Goal: Find specific page/section: Find specific page/section

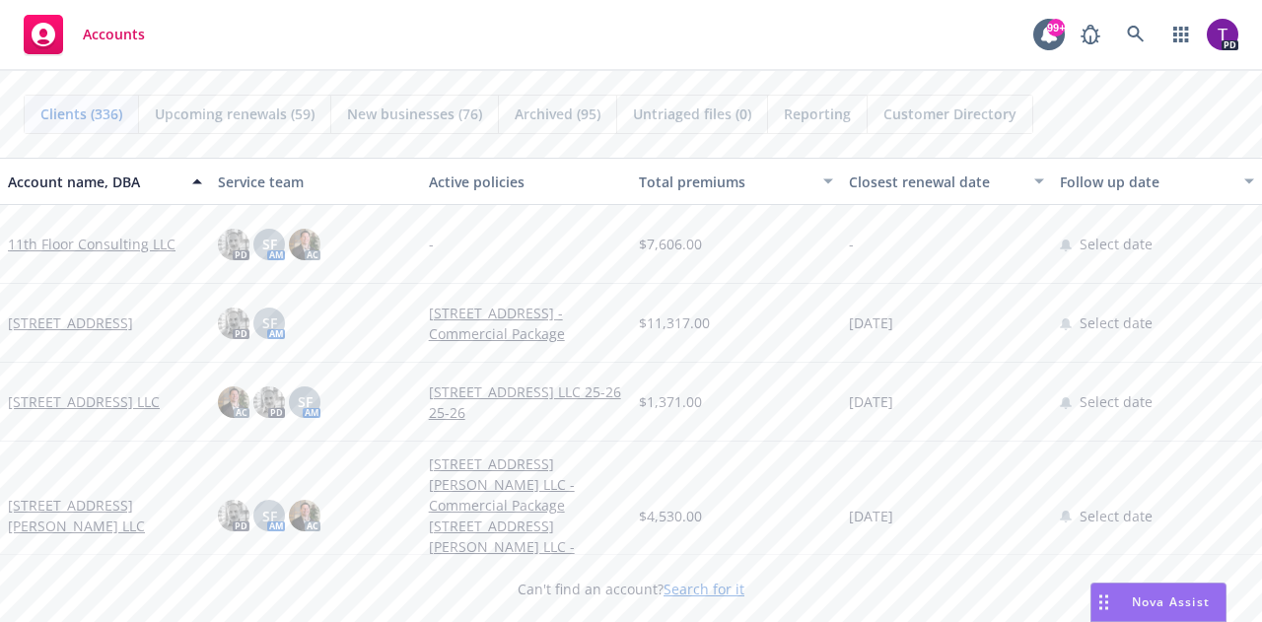
click at [708, 584] on link "Search for it" at bounding box center [703, 589] width 81 height 19
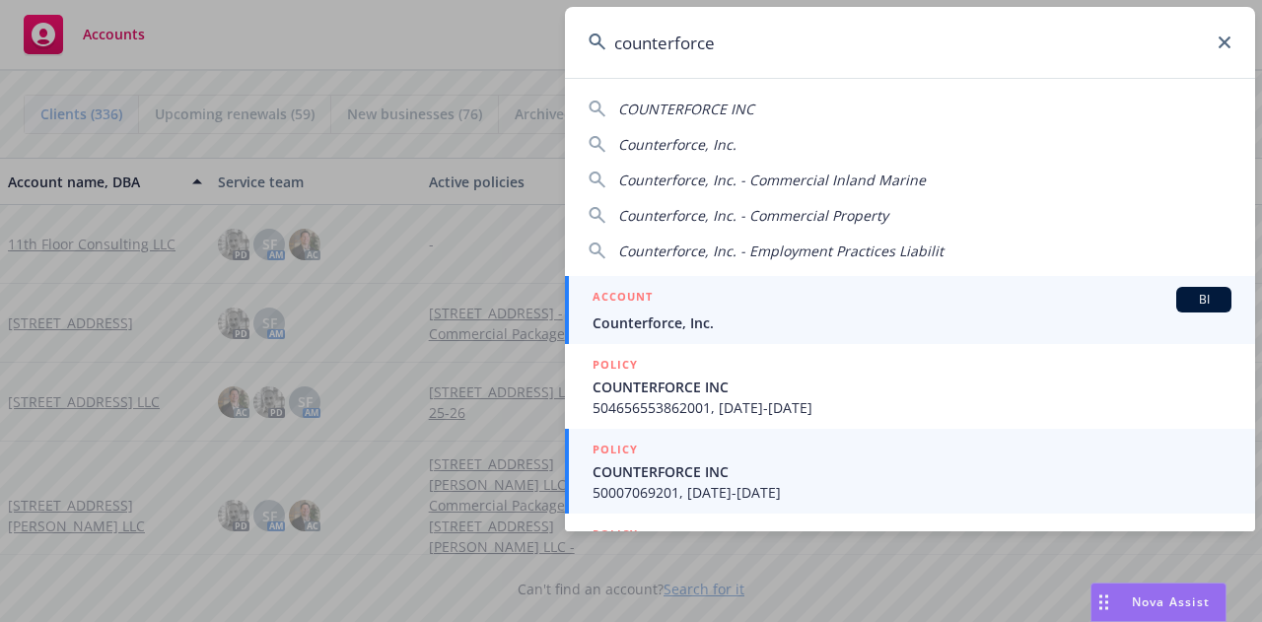
type input "counterforce"
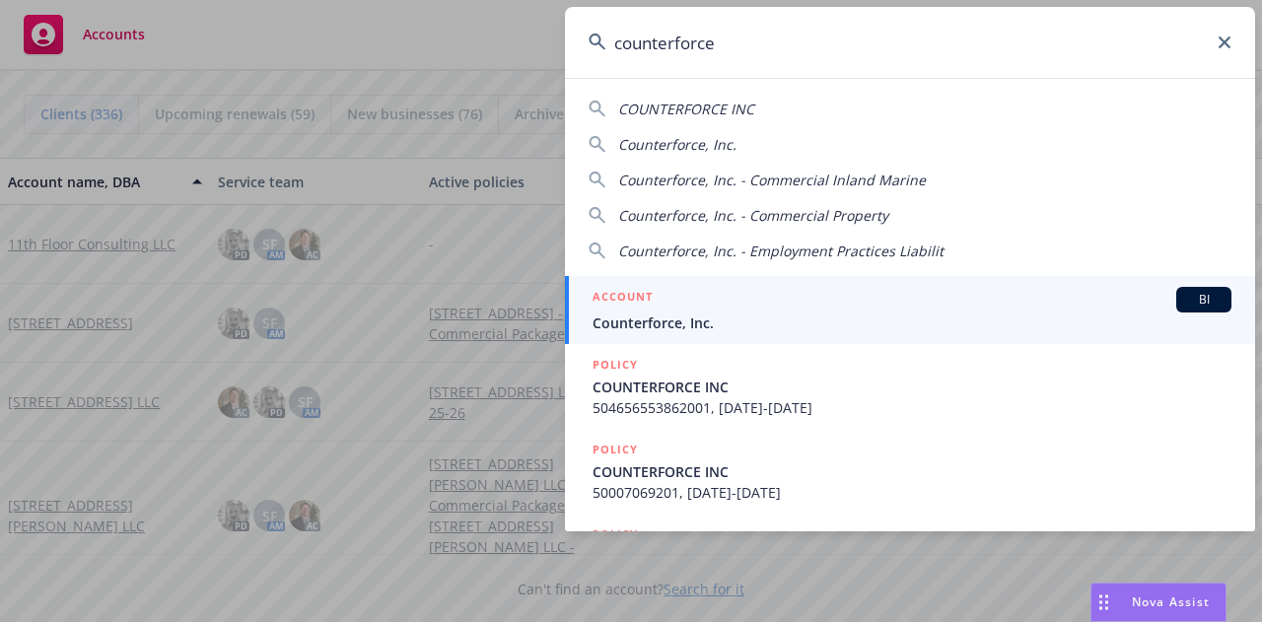
click at [694, 312] on span "Counterforce, Inc." at bounding box center [911, 322] width 639 height 21
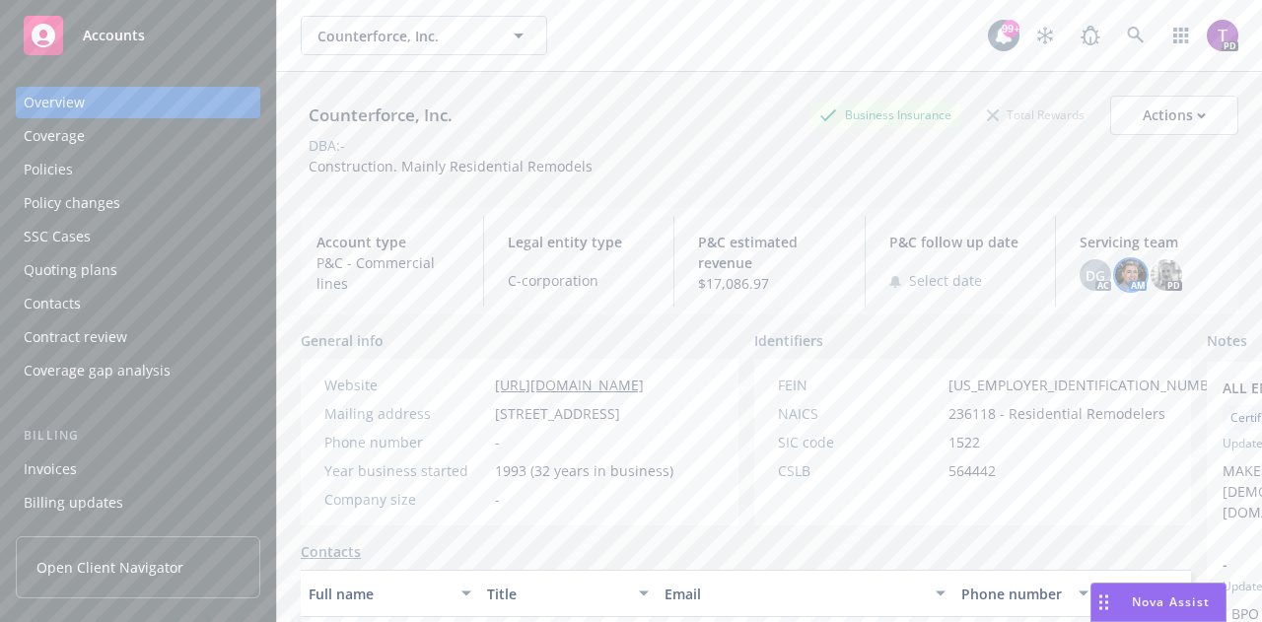
click at [1124, 268] on img at bounding box center [1131, 275] width 32 height 32
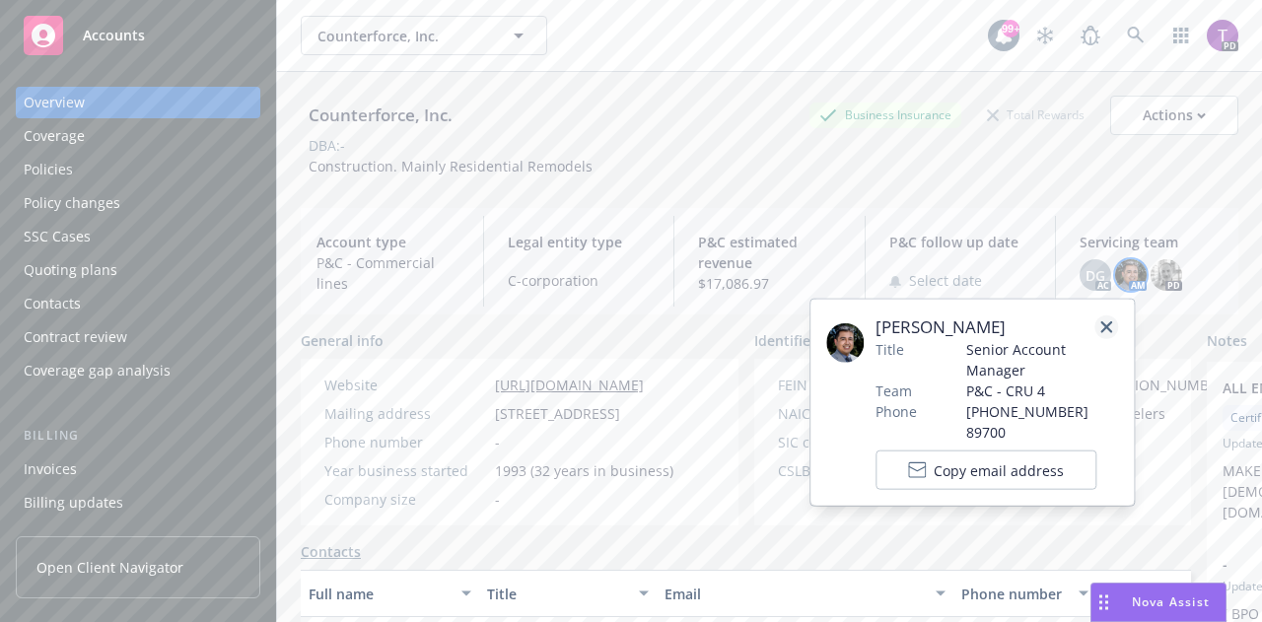
click at [1103, 322] on icon "close" at bounding box center [1106, 327] width 12 height 12
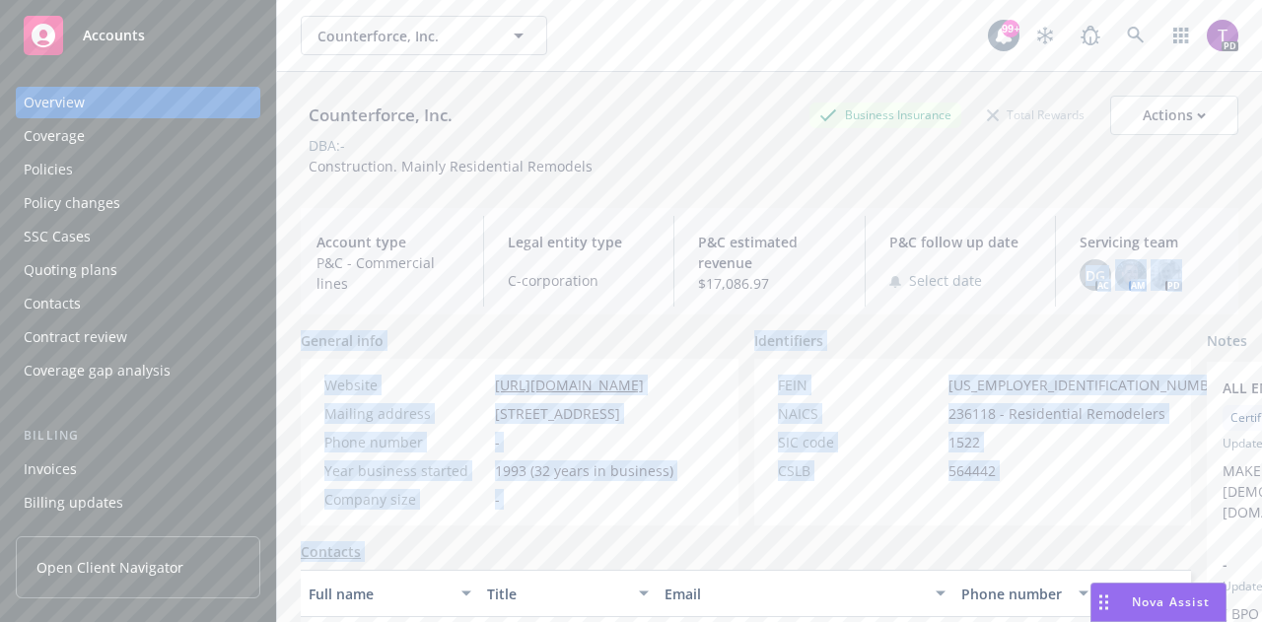
drag, startPoint x: 1103, startPoint y: 322, endPoint x: 1161, endPoint y: 207, distance: 129.2
click at [1161, 207] on div "Counterforce, Inc. Business Insurance Total Rewards Actions DBA: - Construction…" at bounding box center [769, 371] width 937 height 598
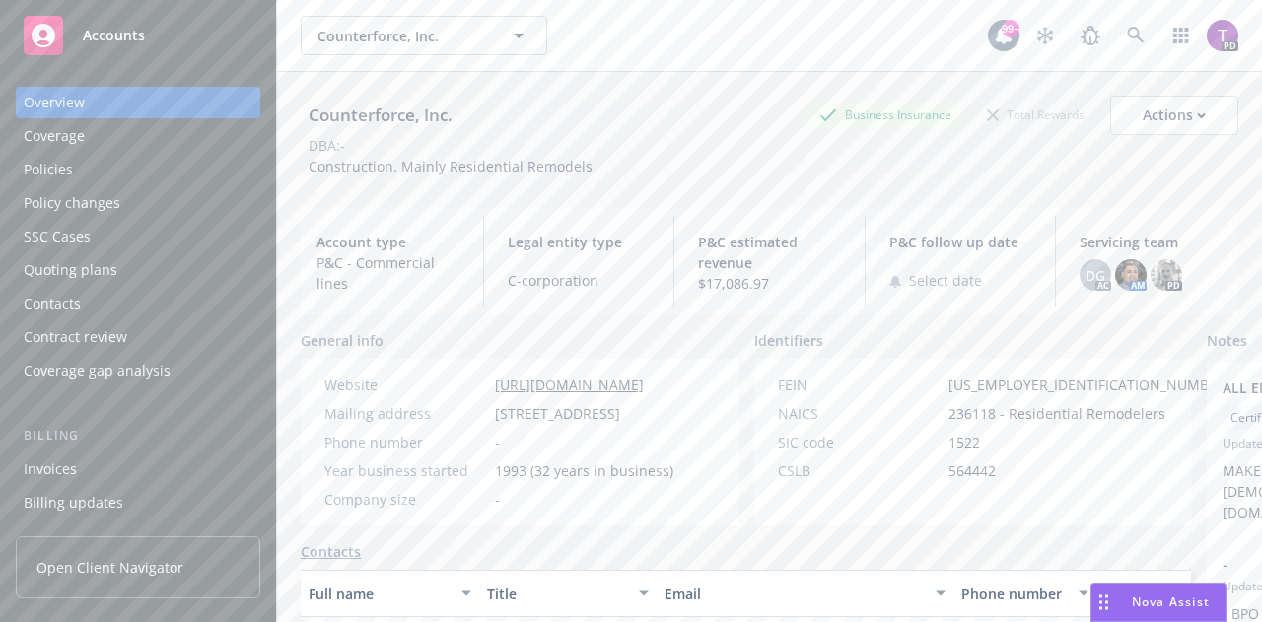
click at [1161, 153] on div "DBA: -" at bounding box center [769, 145] width 937 height 21
click at [48, 164] on div "Policies" at bounding box center [48, 170] width 49 height 32
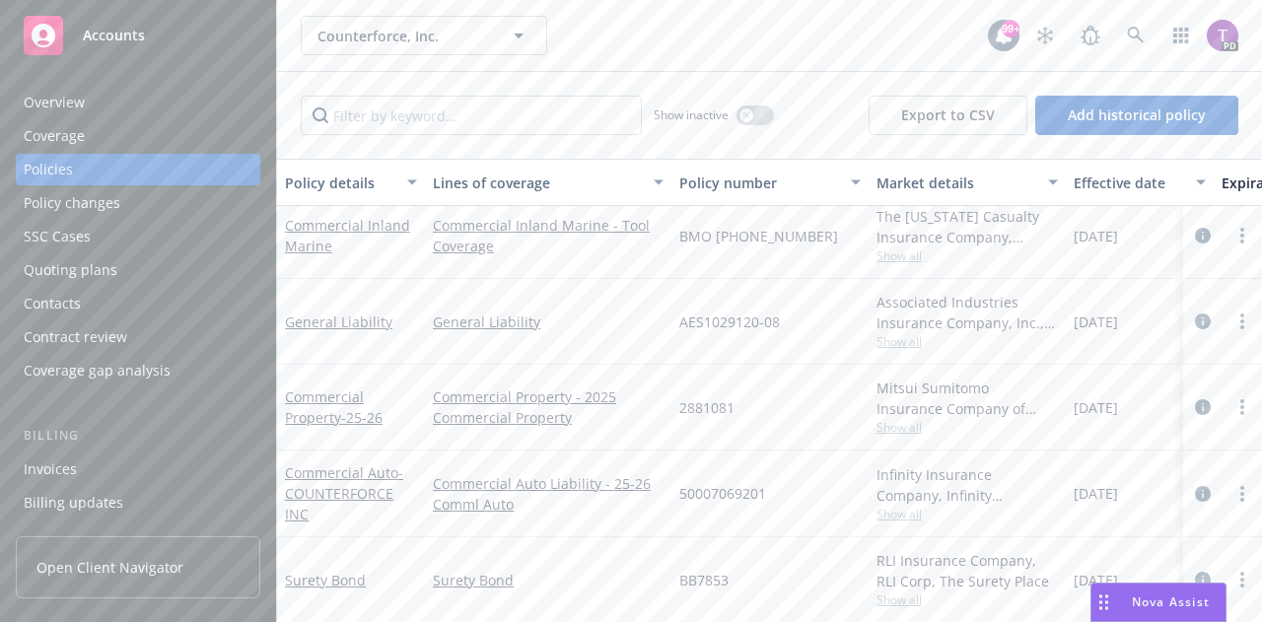
scroll to position [190, 0]
click at [347, 463] on link "Commercial Auto - COUNTERFORCE INC" at bounding box center [344, 493] width 118 height 60
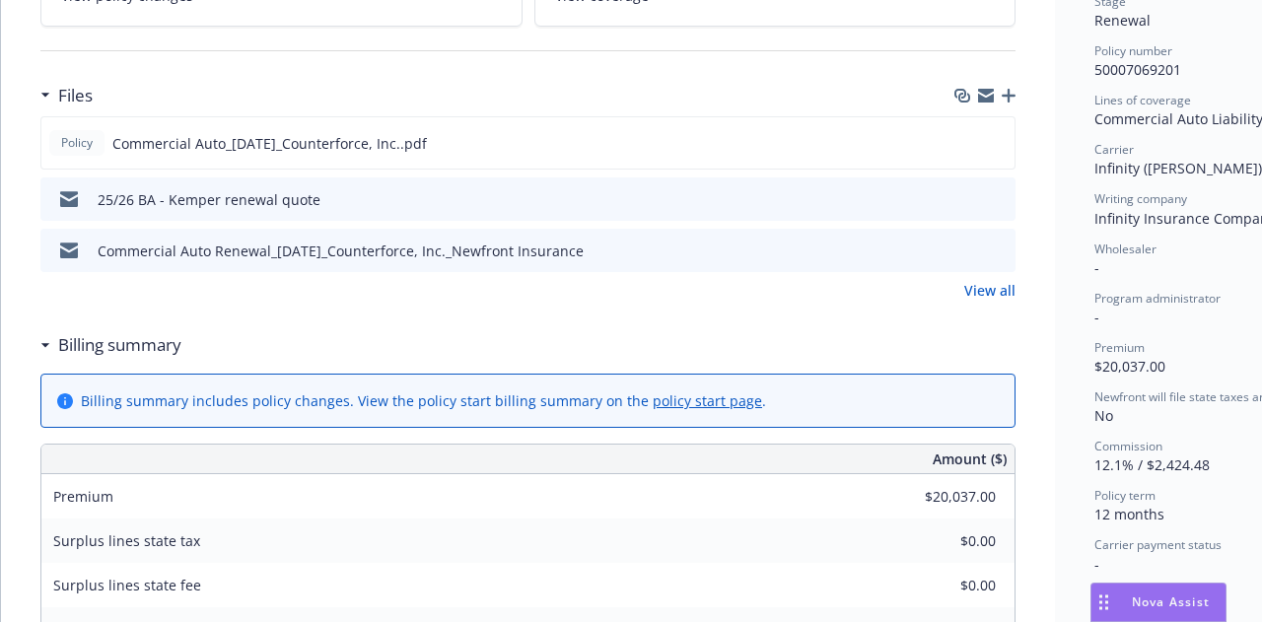
scroll to position [471, 0]
